Goal: Information Seeking & Learning: Learn about a topic

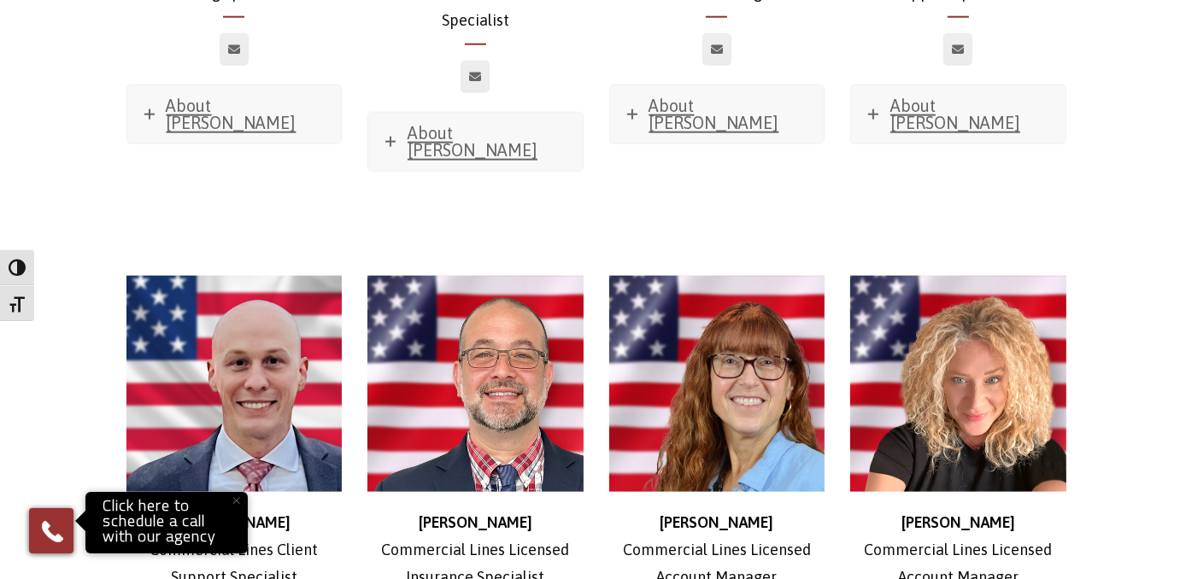
scroll to position [1967, 0]
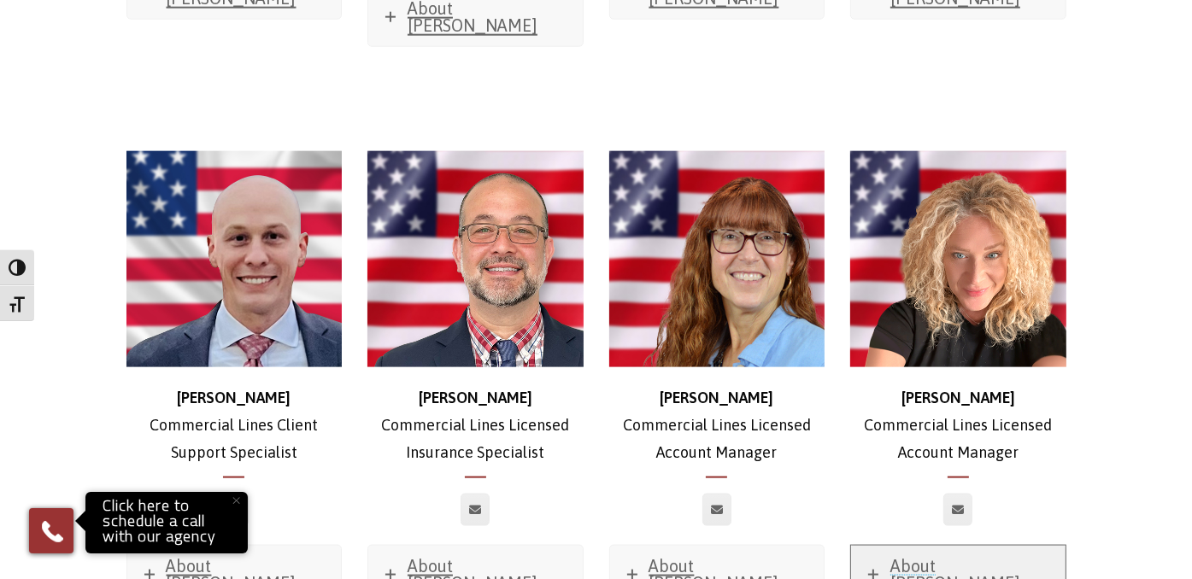
click at [945, 556] on span "About Sabrina" at bounding box center [956, 574] width 130 height 37
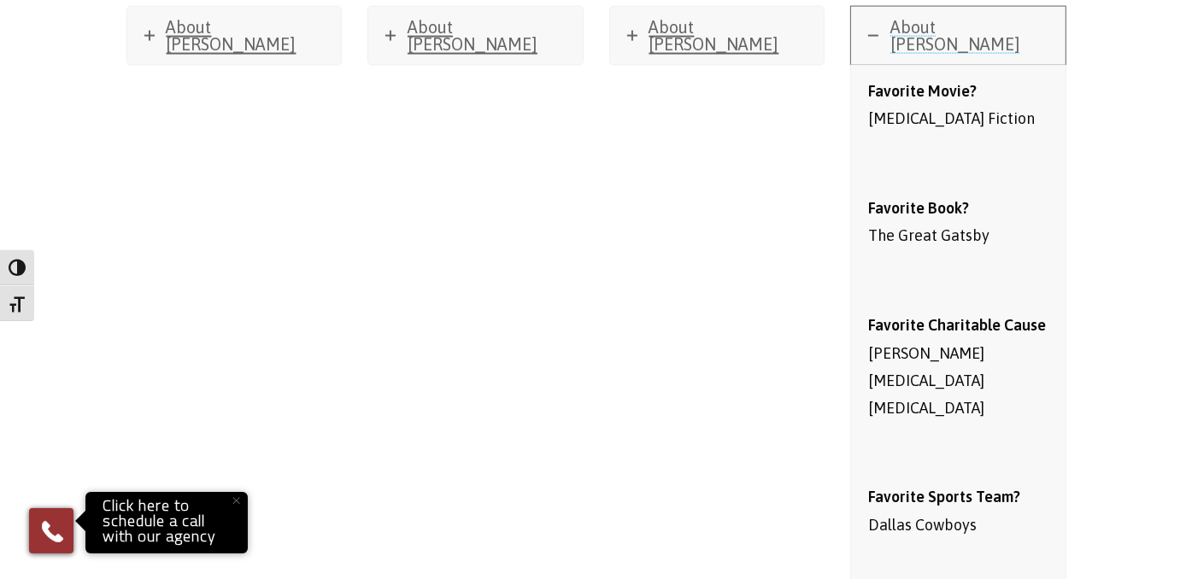
scroll to position [2223, 0]
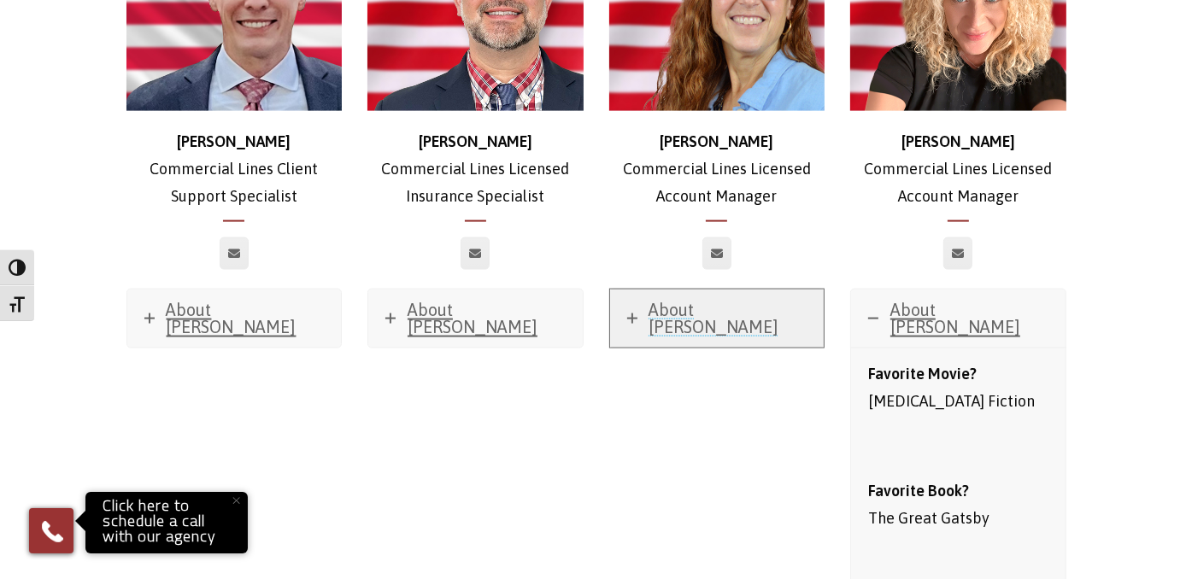
click at [682, 300] on span "About Carrie" at bounding box center [715, 318] width 130 height 37
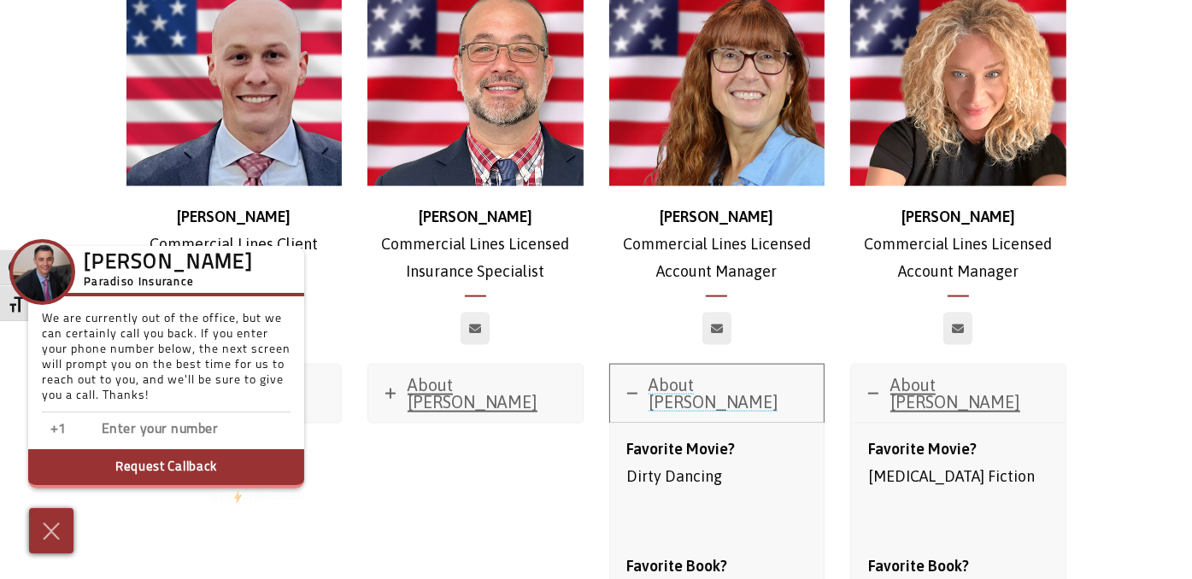
scroll to position [2052, 0]
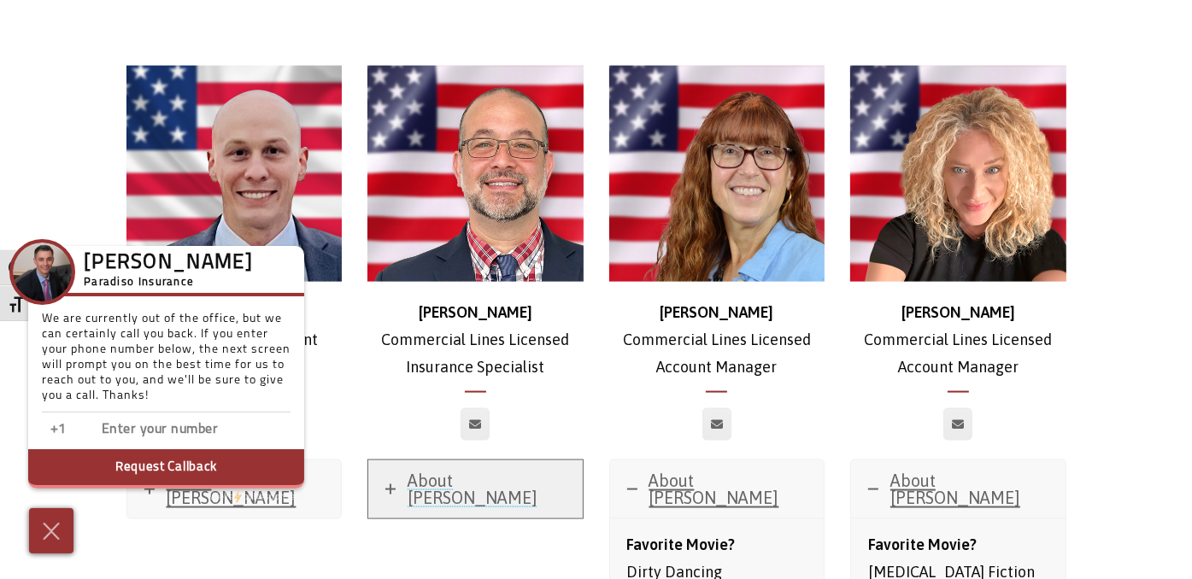
click at [430, 471] on span "About Nick" at bounding box center [473, 489] width 130 height 37
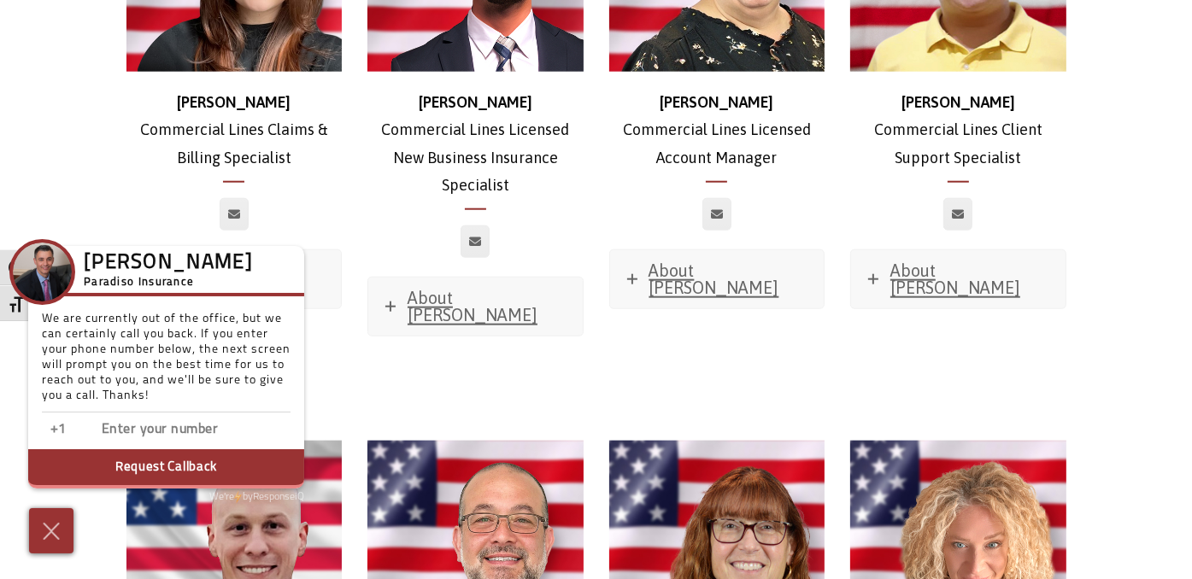
scroll to position [1454, 0]
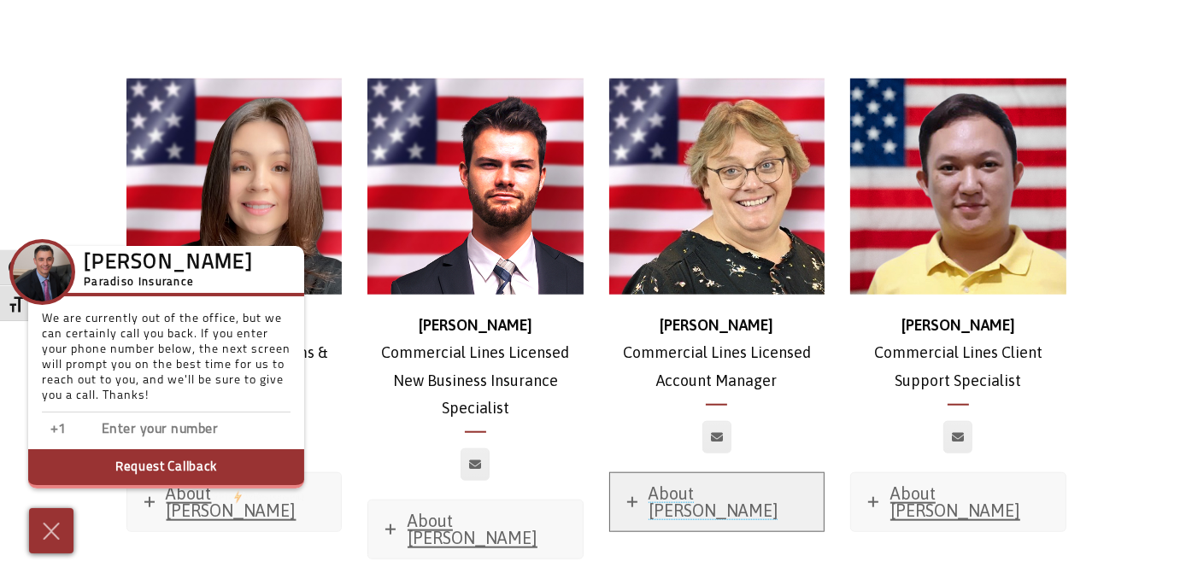
click at [686, 484] on span "About Robyn" at bounding box center [715, 502] width 130 height 37
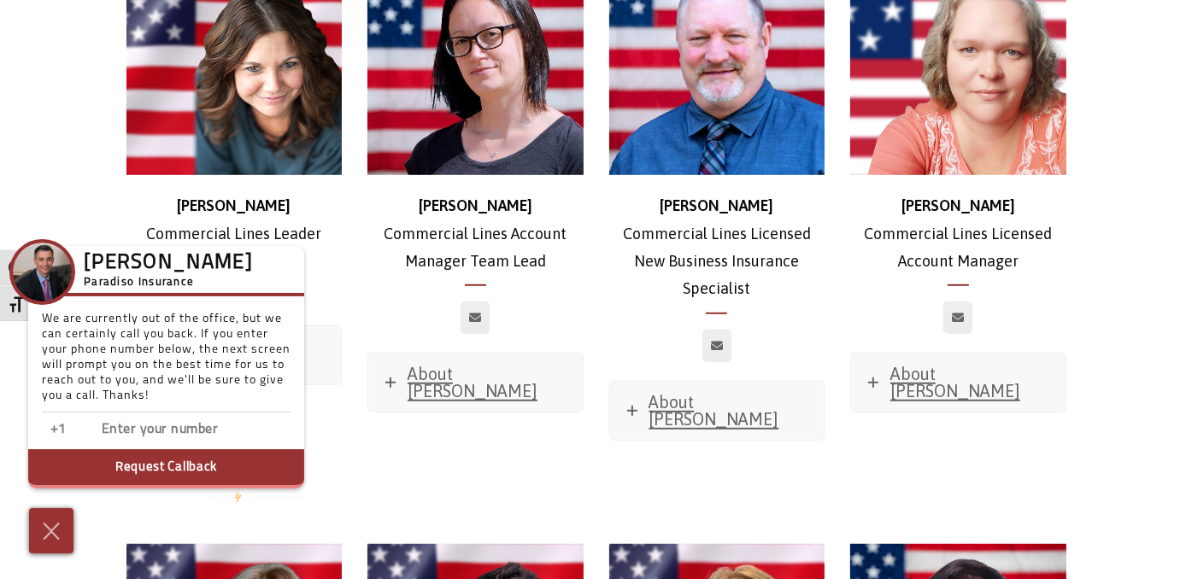
scroll to position [941, 0]
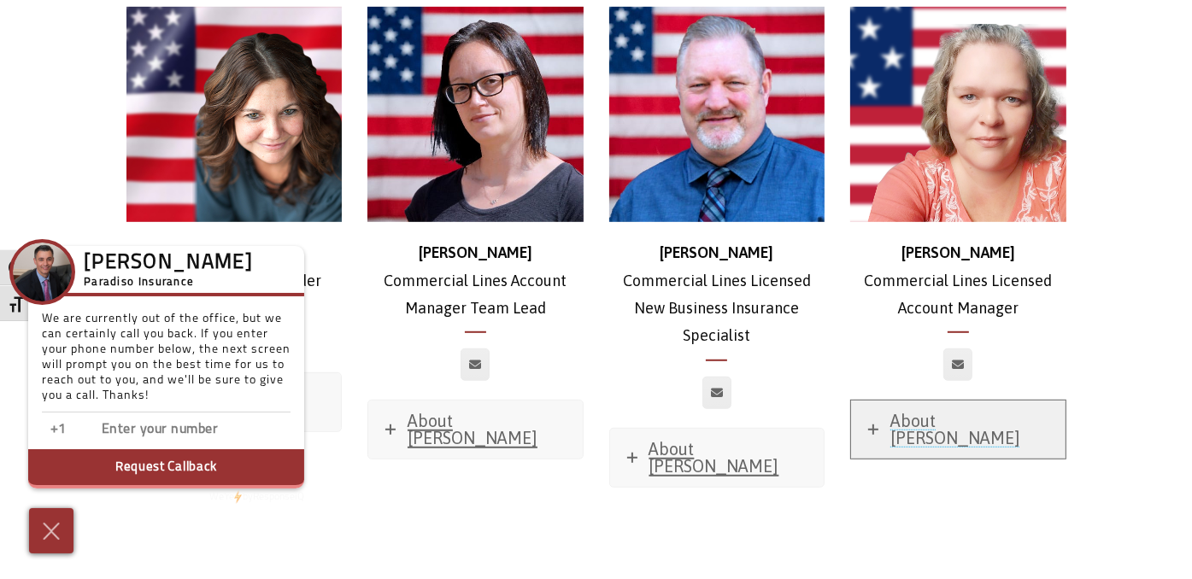
click at [921, 411] on span "About Jessica" at bounding box center [956, 429] width 130 height 37
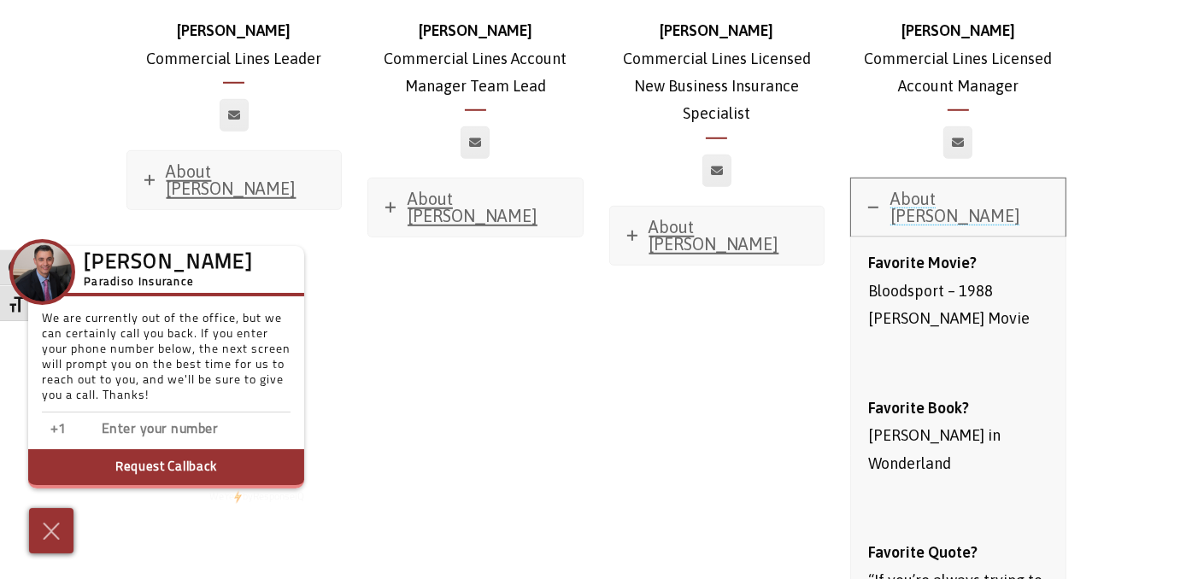
scroll to position [941, 0]
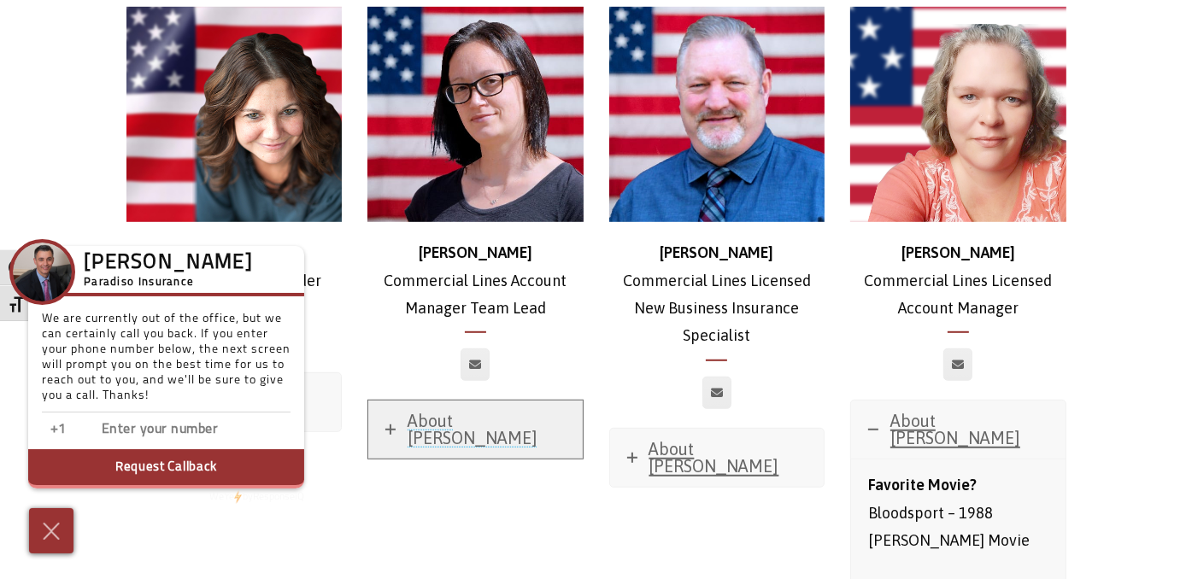
click at [464, 411] on span "About Jessica" at bounding box center [473, 429] width 130 height 37
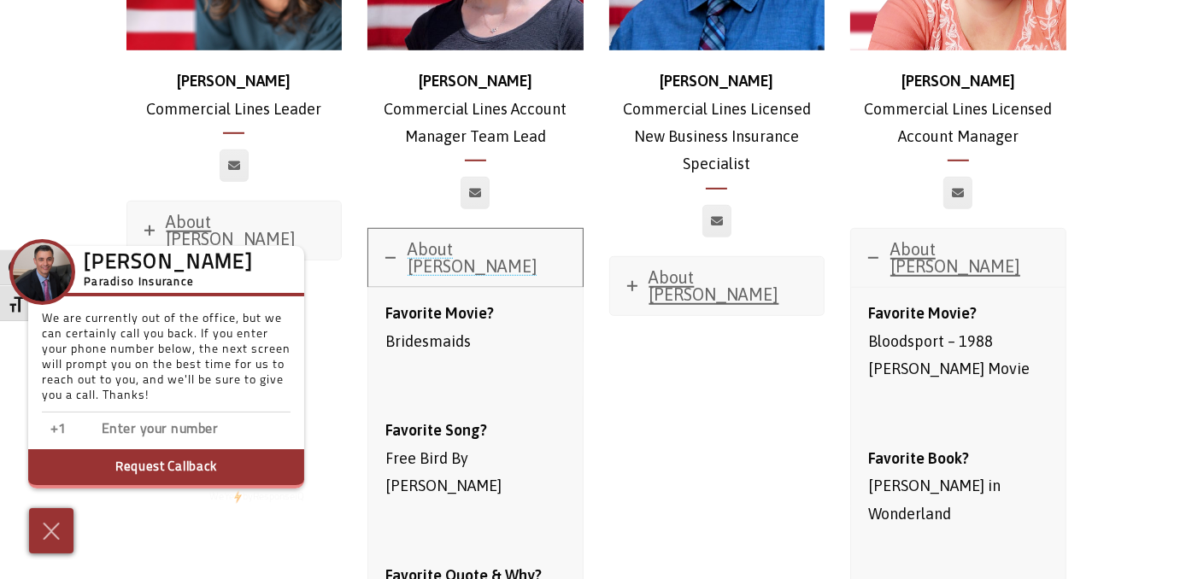
scroll to position [1112, 0]
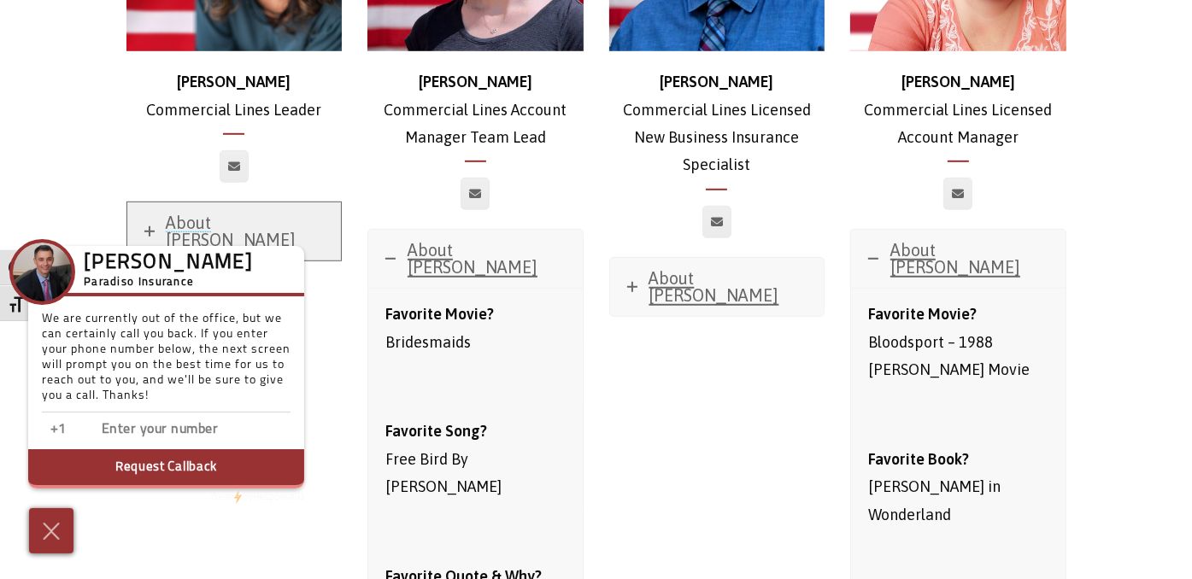
click at [254, 213] on span "About Stephanie" at bounding box center [232, 231] width 130 height 37
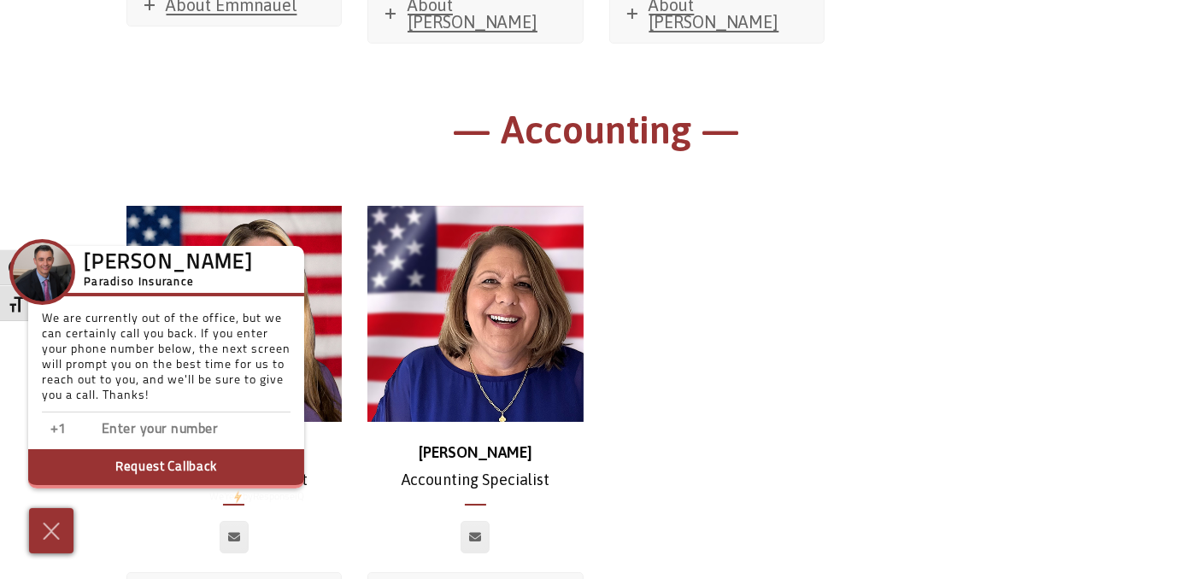
scroll to position [11710, 0]
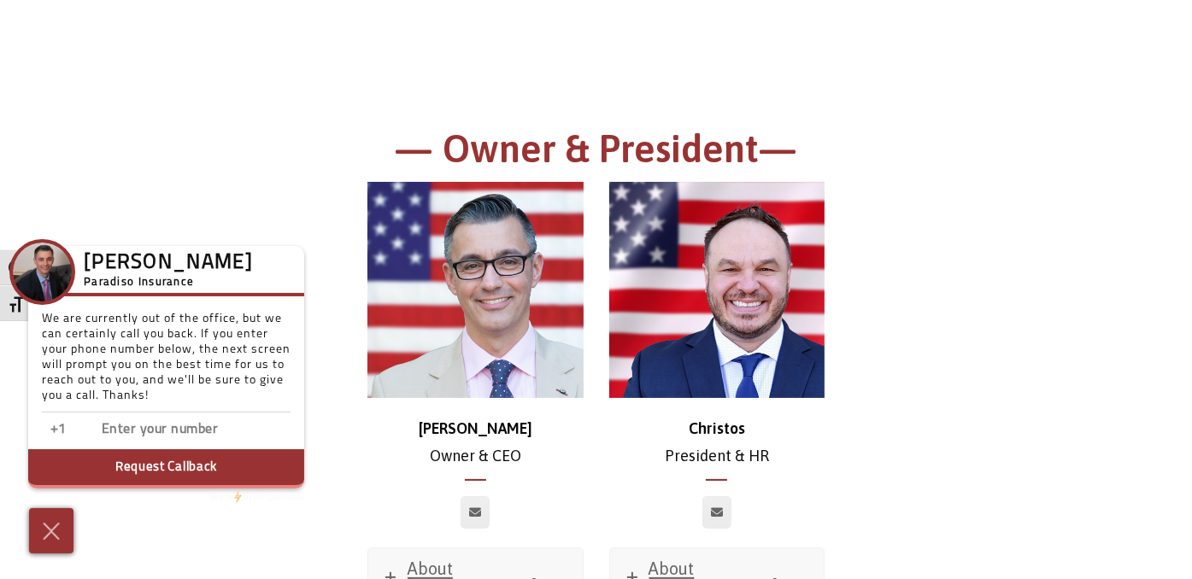
scroll to position [0, 0]
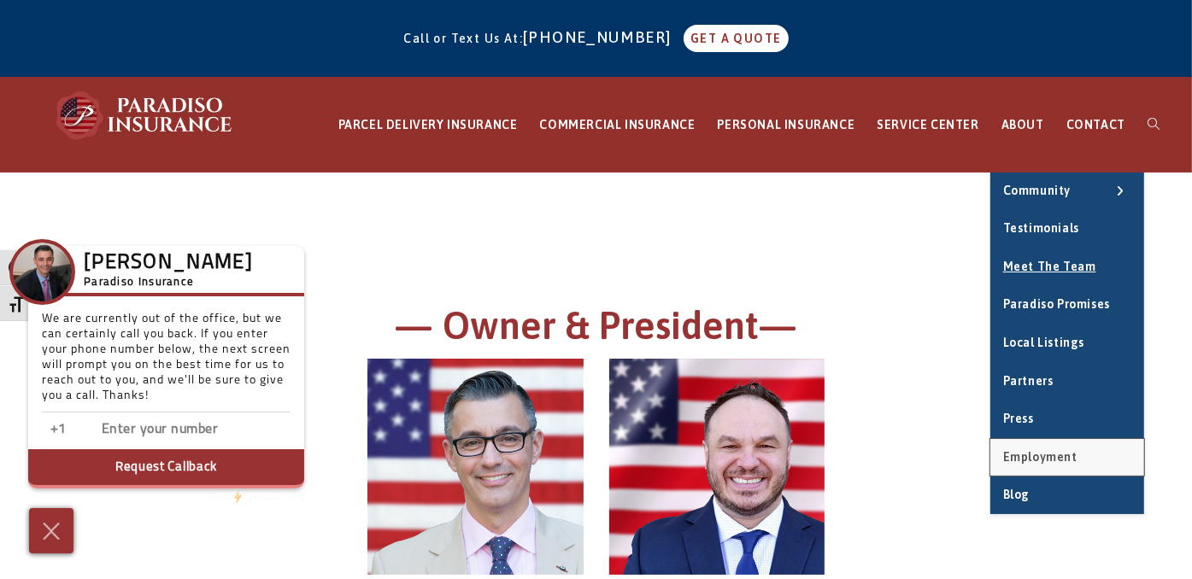
click at [1042, 450] on span "Employment" at bounding box center [1040, 457] width 74 height 14
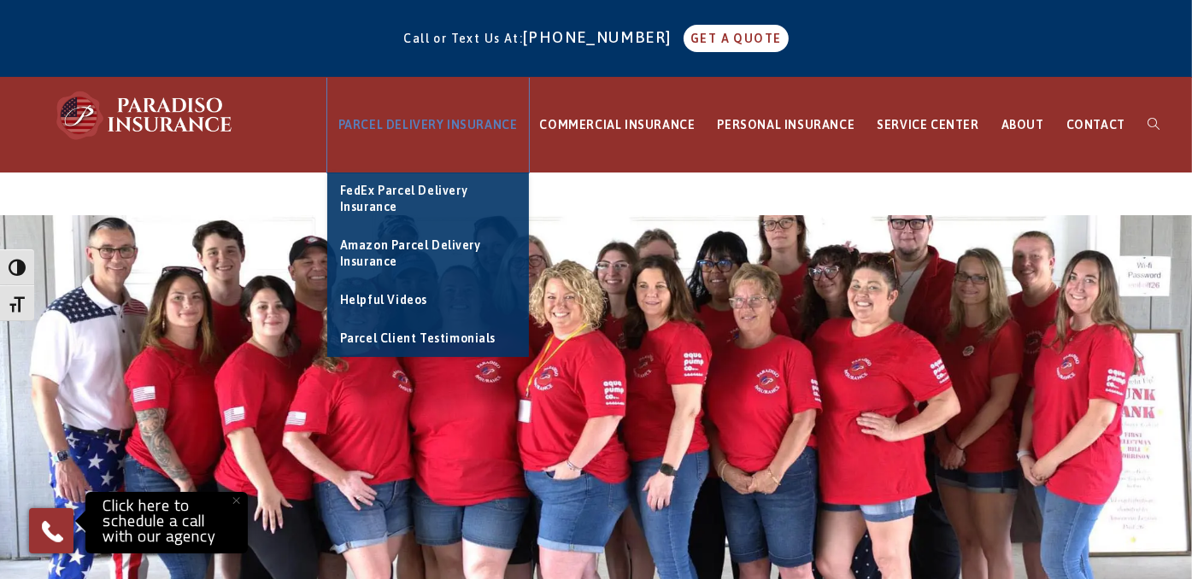
click at [457, 110] on link "PARCEL DELIVERY INSURANCE" at bounding box center [428, 125] width 202 height 95
click at [462, 117] on link "PARCEL DELIVERY INSURANCE" at bounding box center [428, 125] width 202 height 95
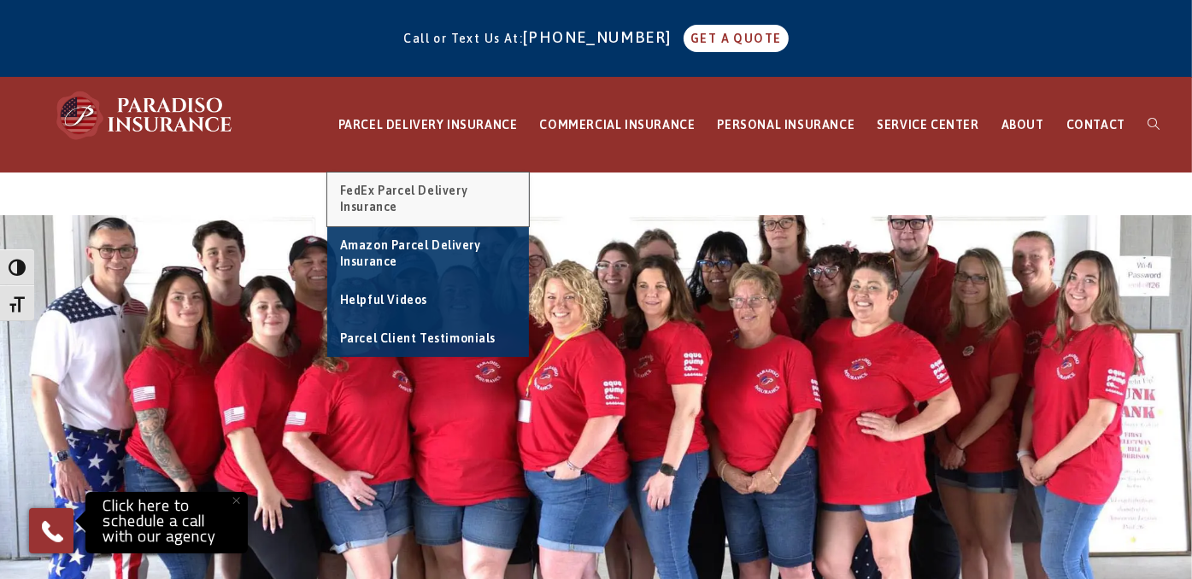
click at [410, 207] on span "FedEx Parcel Delivery Insurance" at bounding box center [404, 199] width 128 height 31
